Goal: Information Seeking & Learning: Learn about a topic

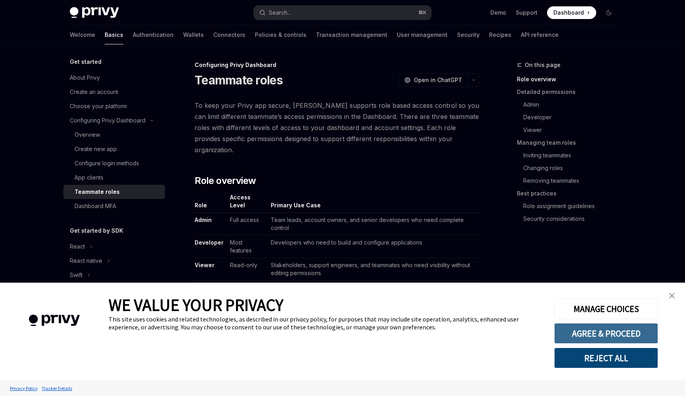
click at [618, 339] on button "AGREE & PROCEED" at bounding box center [606, 333] width 104 height 21
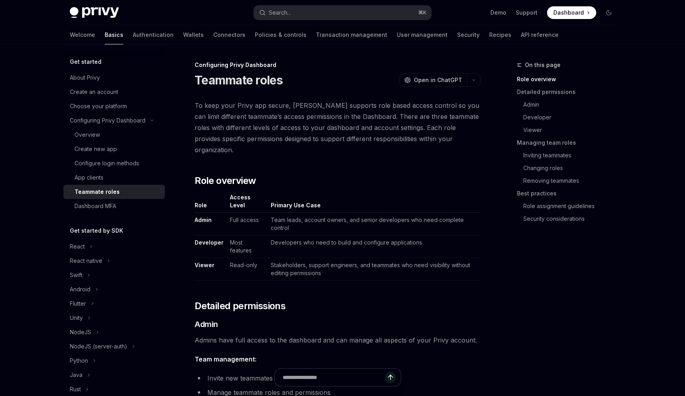
click at [366, 136] on span "To keep your Privy app secure, [PERSON_NAME] supports role based access control…" at bounding box center [338, 127] width 286 height 55
